Goal: Task Accomplishment & Management: Manage account settings

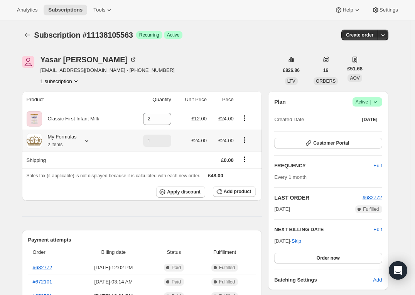
click at [88, 141] on icon at bounding box center [86, 141] width 3 height 2
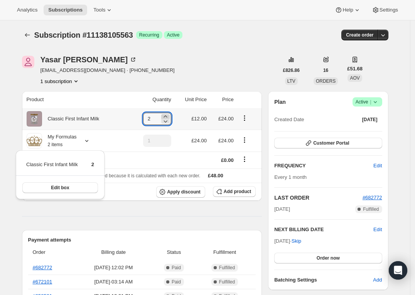
click at [166, 115] on icon at bounding box center [165, 117] width 8 height 8
type input "3"
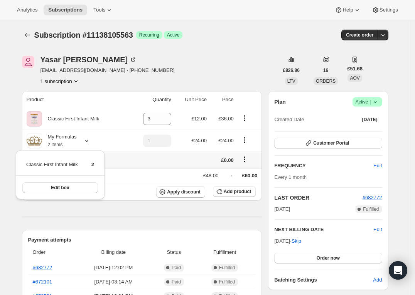
click at [160, 167] on td at bounding box center [151, 160] width 44 height 17
click at [246, 140] on icon "Product actions" at bounding box center [244, 140] width 8 height 8
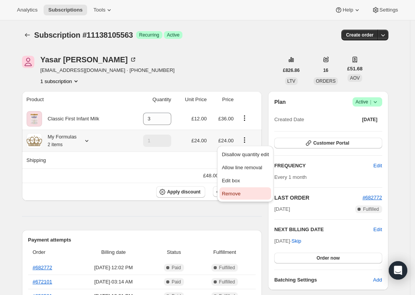
click at [237, 193] on span "Remove" at bounding box center [231, 194] width 18 height 6
type input "0"
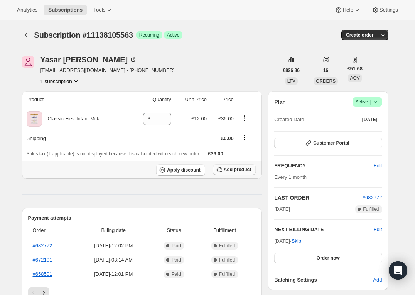
click at [237, 170] on span "Add product" at bounding box center [236, 170] width 27 height 6
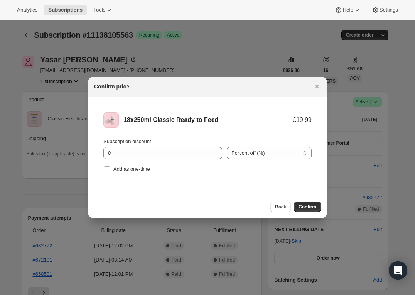
click at [307, 208] on span "Confirm" at bounding box center [307, 207] width 18 height 6
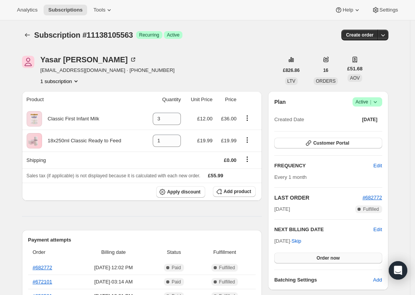
click at [317, 260] on button "Order now" at bounding box center [327, 258] width 107 height 11
click at [316, 258] on span "Click to confirm" at bounding box center [327, 258] width 35 height 6
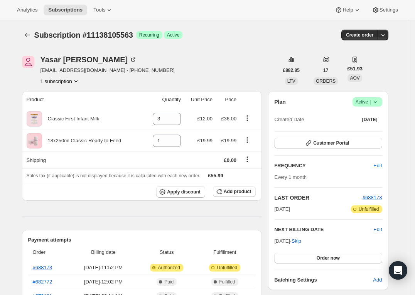
click at [379, 229] on span "Edit" at bounding box center [377, 230] width 8 height 8
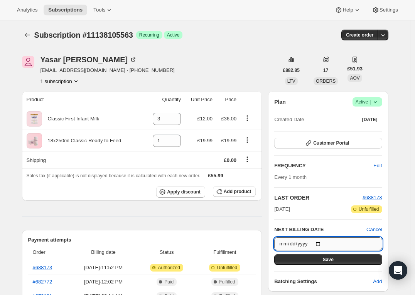
click at [322, 244] on input "2025-10-11" at bounding box center [327, 244] width 107 height 13
type input "2025-10-30"
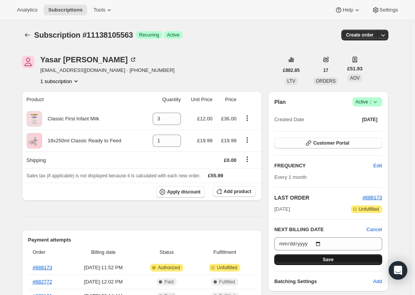
click at [329, 262] on span "Save" at bounding box center [327, 260] width 11 height 6
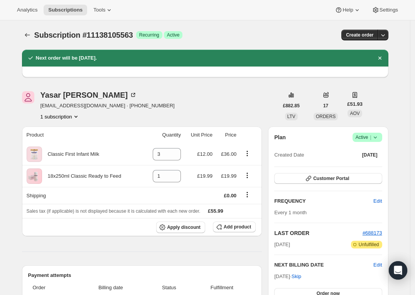
click at [222, 96] on div "Yasar Ahmad yasarahmad@icloud.com · +447454438383 1 subscription" at bounding box center [150, 105] width 256 height 29
